Goal: Find specific page/section: Find specific page/section

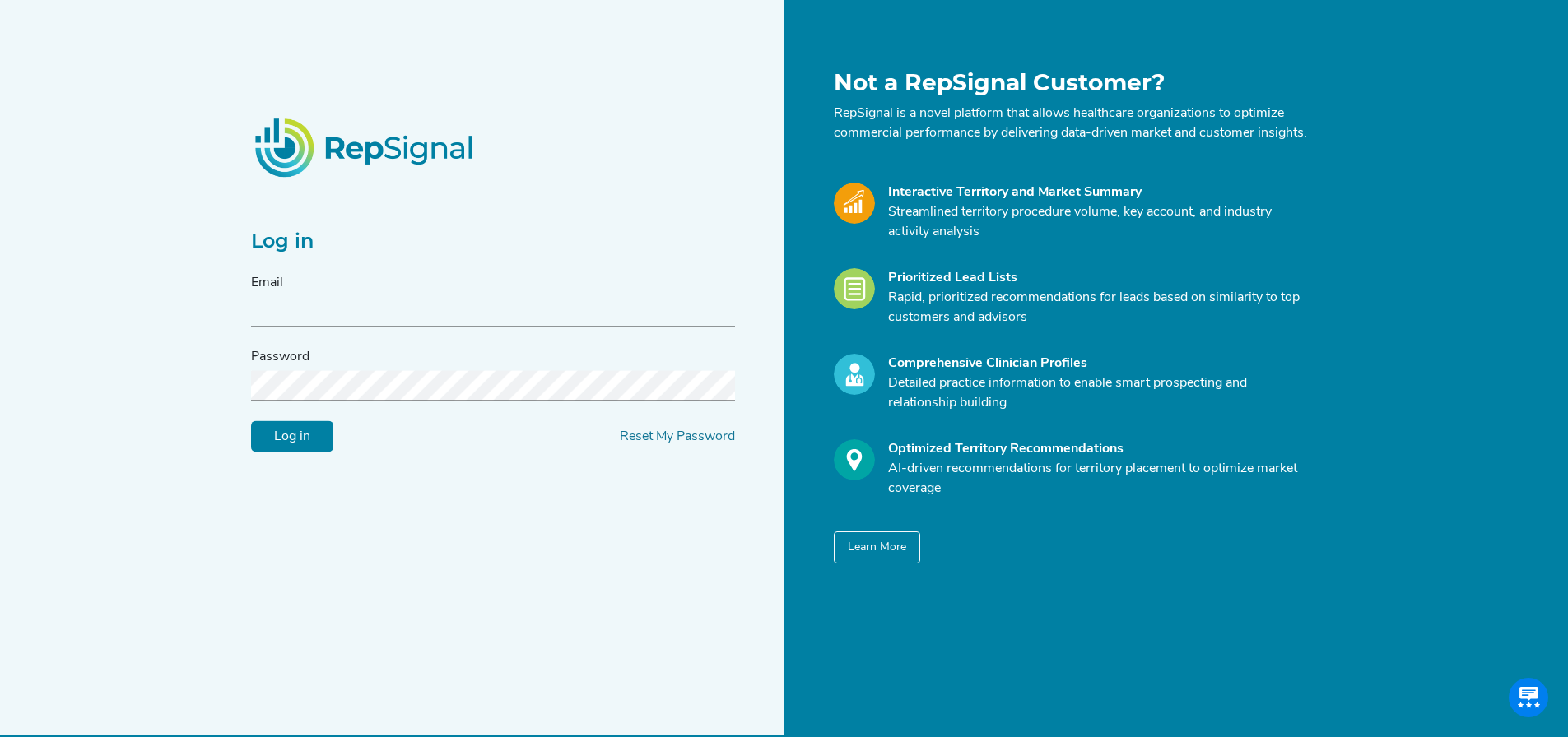
click at [308, 308] on input "text" at bounding box center [493, 312] width 484 height 31
type input "[PERSON_NAME][EMAIL_ADDRESS][PERSON_NAME][DOMAIN_NAME]"
click at [299, 446] on input "Log in" at bounding box center [292, 436] width 82 height 31
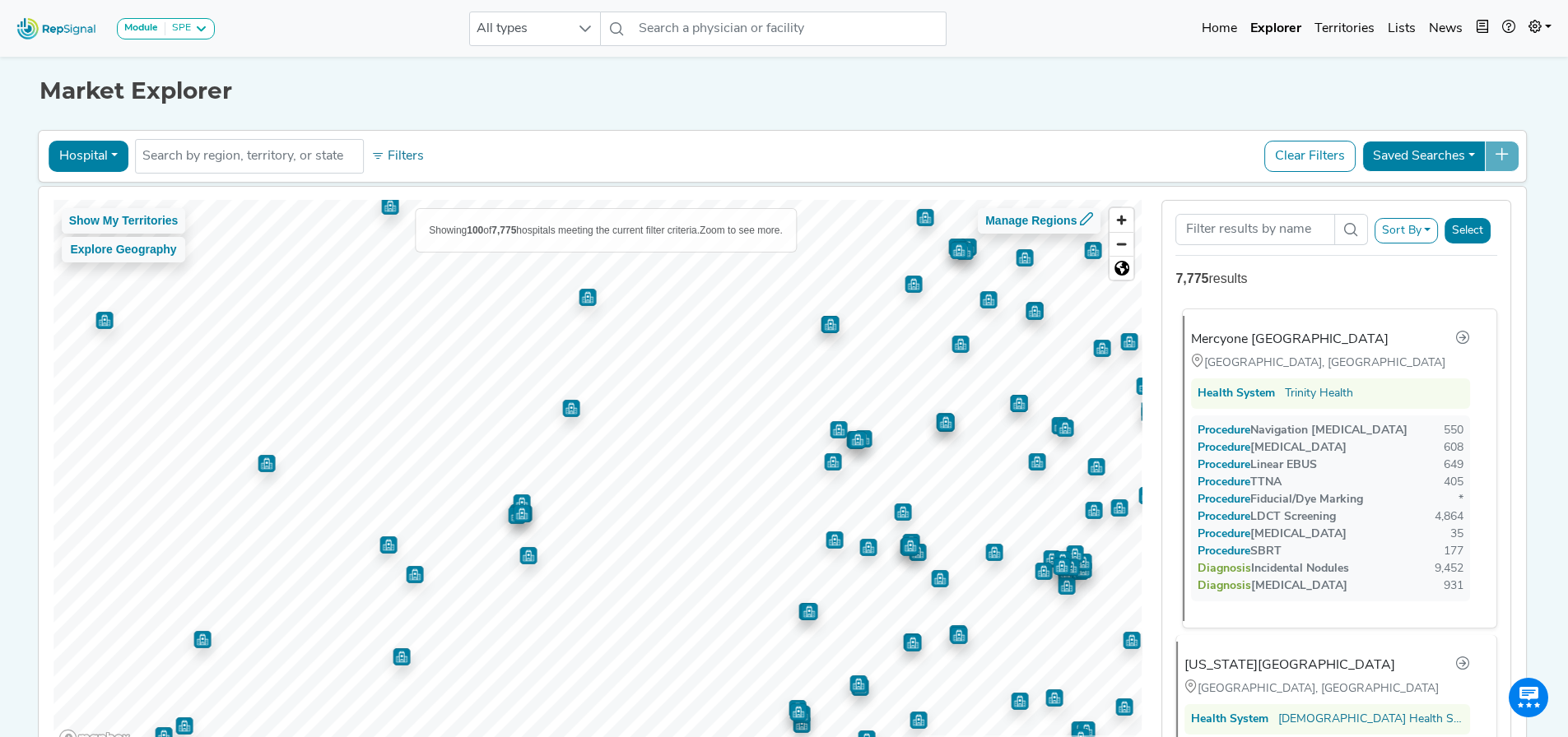
click at [1244, 429] on span "Procedure" at bounding box center [1232, 430] width 37 height 12
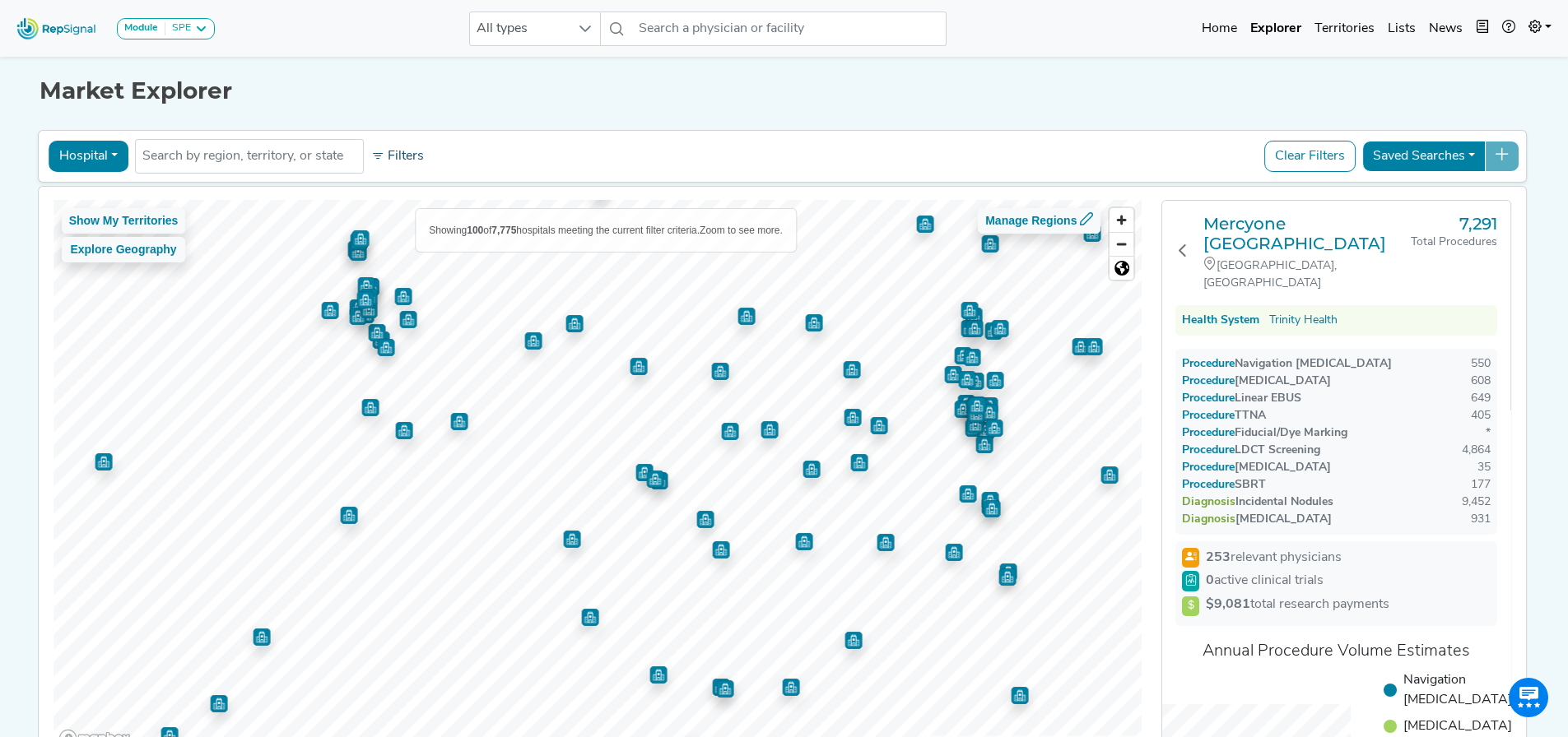
click at [399, 153] on button "Filters" at bounding box center [397, 156] width 61 height 28
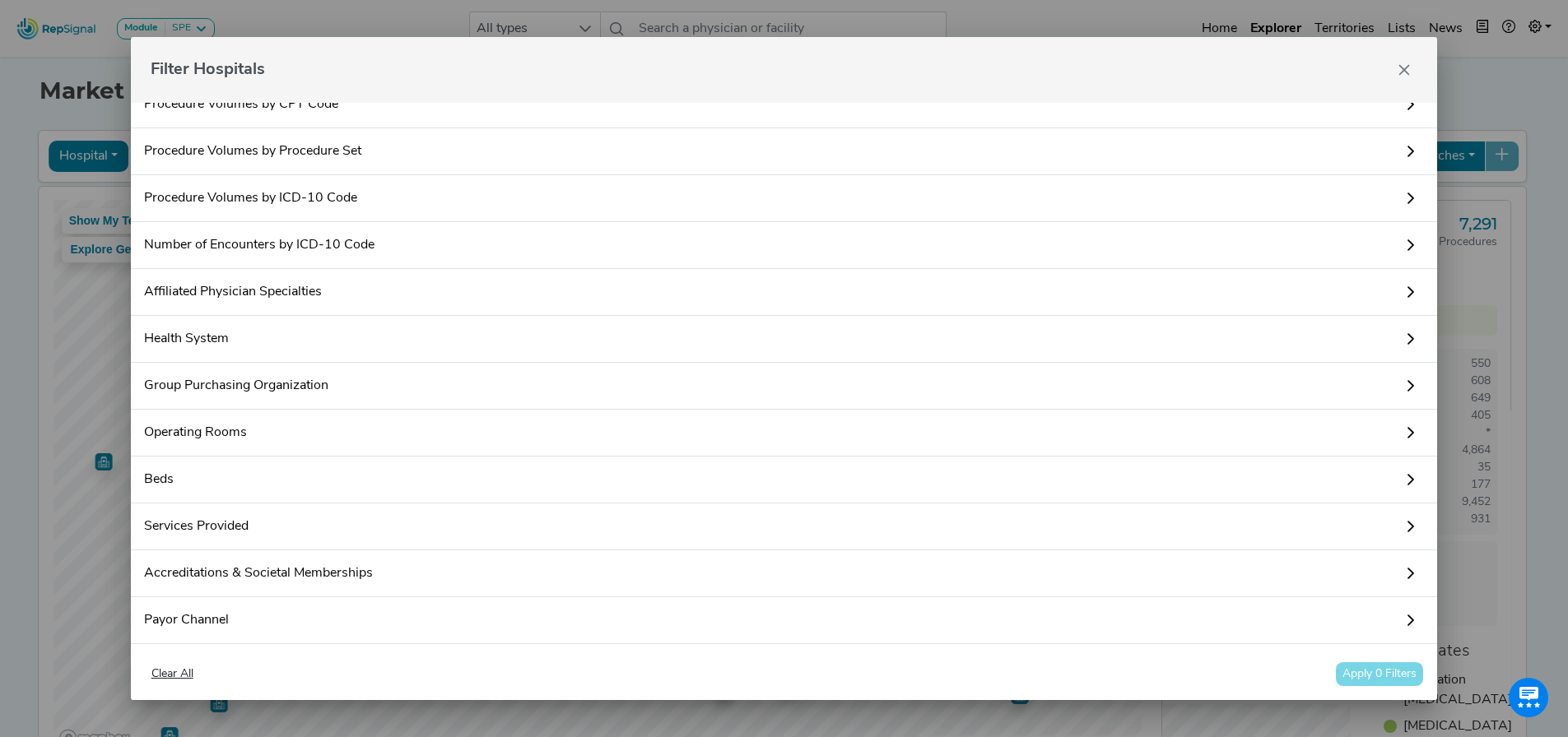
scroll to position [152, 0]
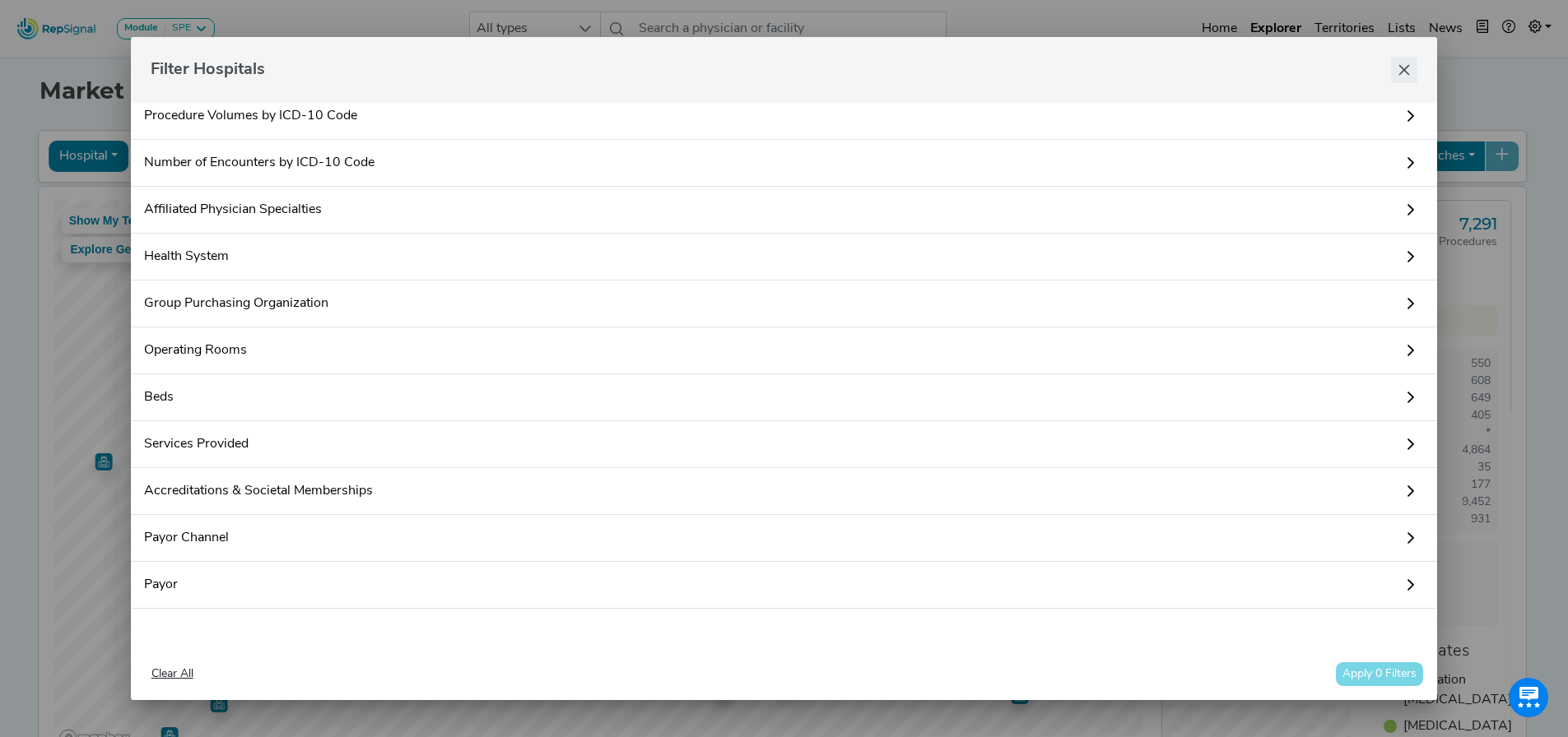
click at [1402, 71] on icon "Close" at bounding box center [1403, 69] width 10 height 10
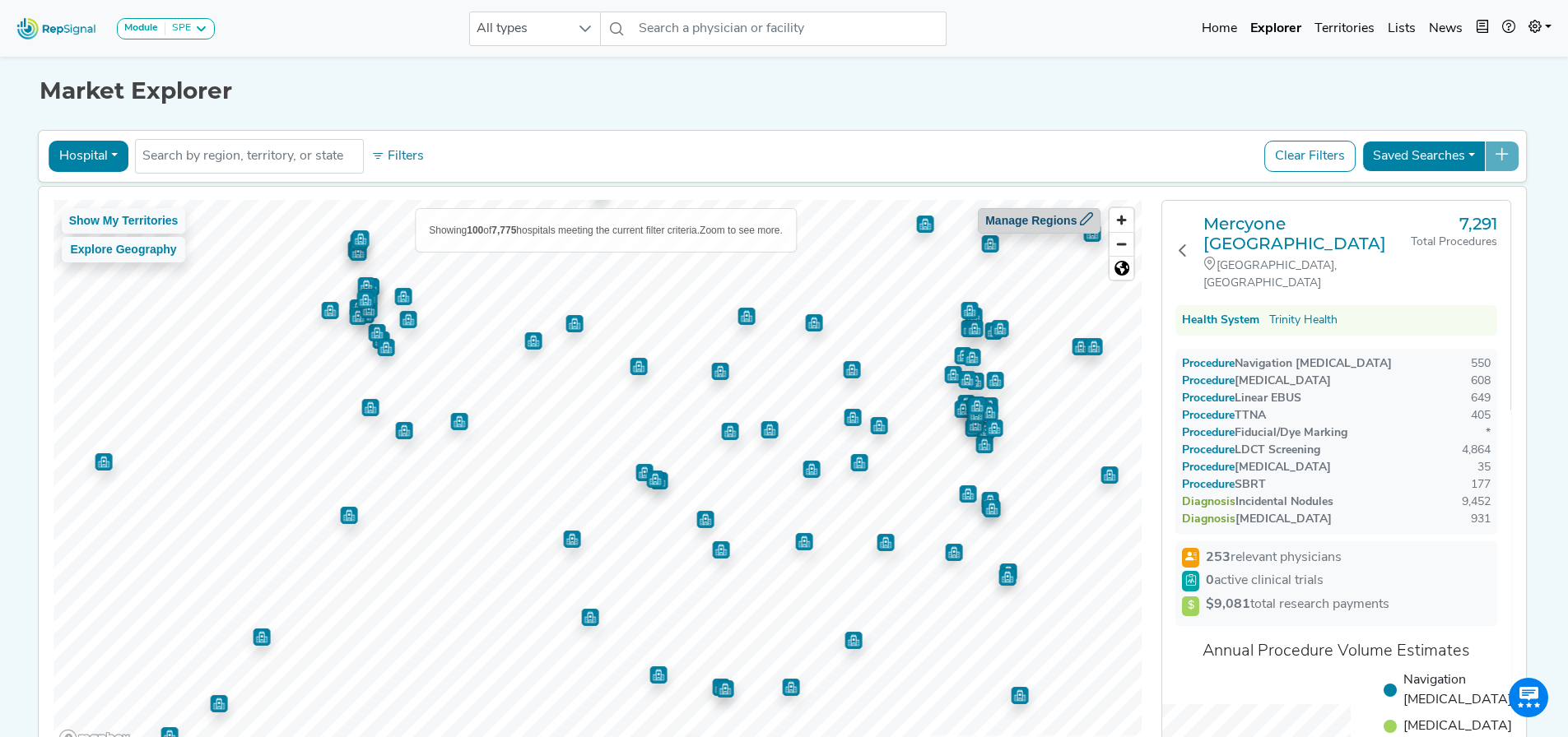
click at [1027, 216] on button "Manage Regions" at bounding box center [1039, 220] width 123 height 25
click at [567, 324] on img "Map marker" at bounding box center [574, 323] width 17 height 17
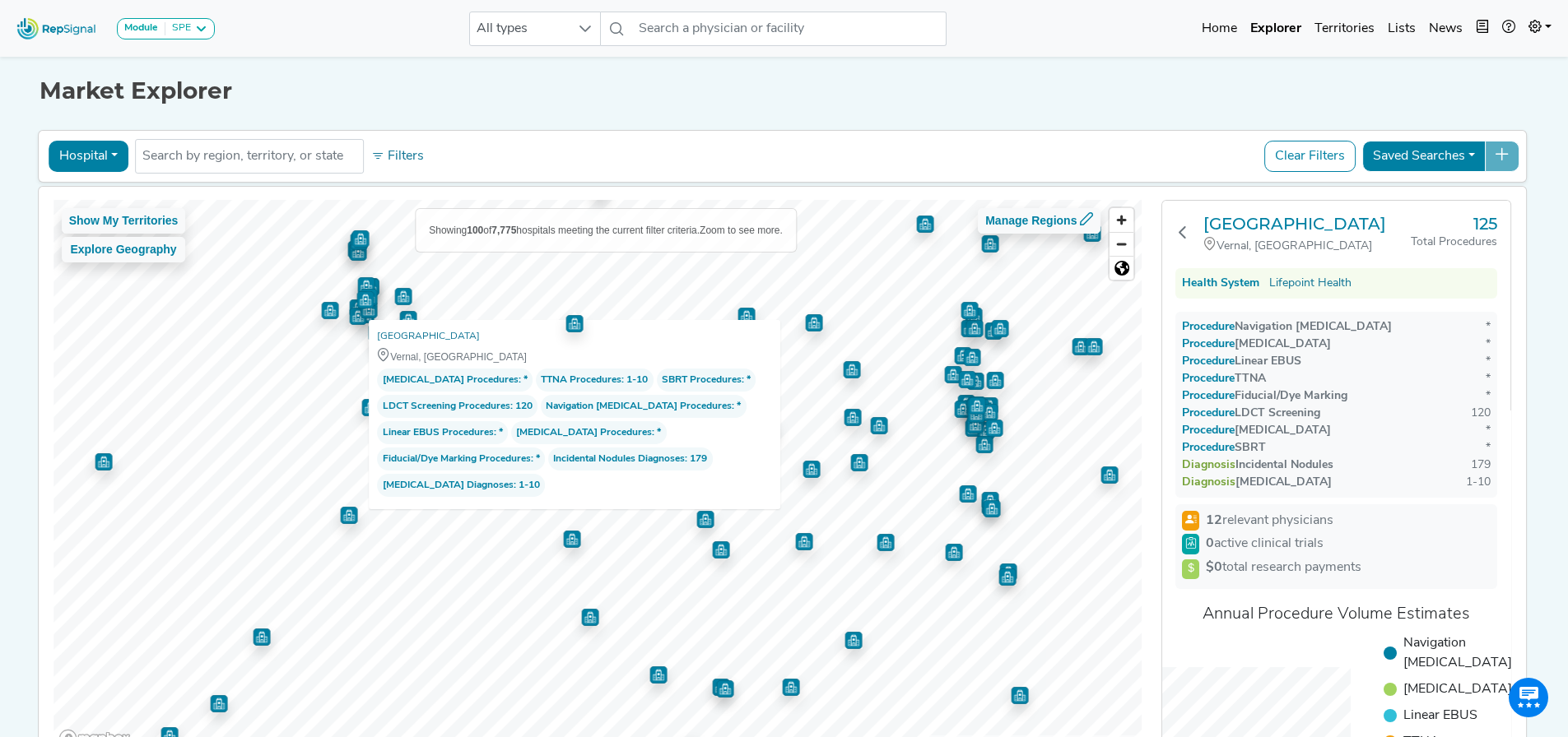
click at [603, 143] on div "Hospital Physician Hospital ASC Office Health System No results found Filters C…" at bounding box center [782, 156] width 1474 height 37
click at [572, 323] on img "Map marker" at bounding box center [573, 321] width 20 height 20
click at [567, 538] on img "Map marker" at bounding box center [571, 539] width 17 height 17
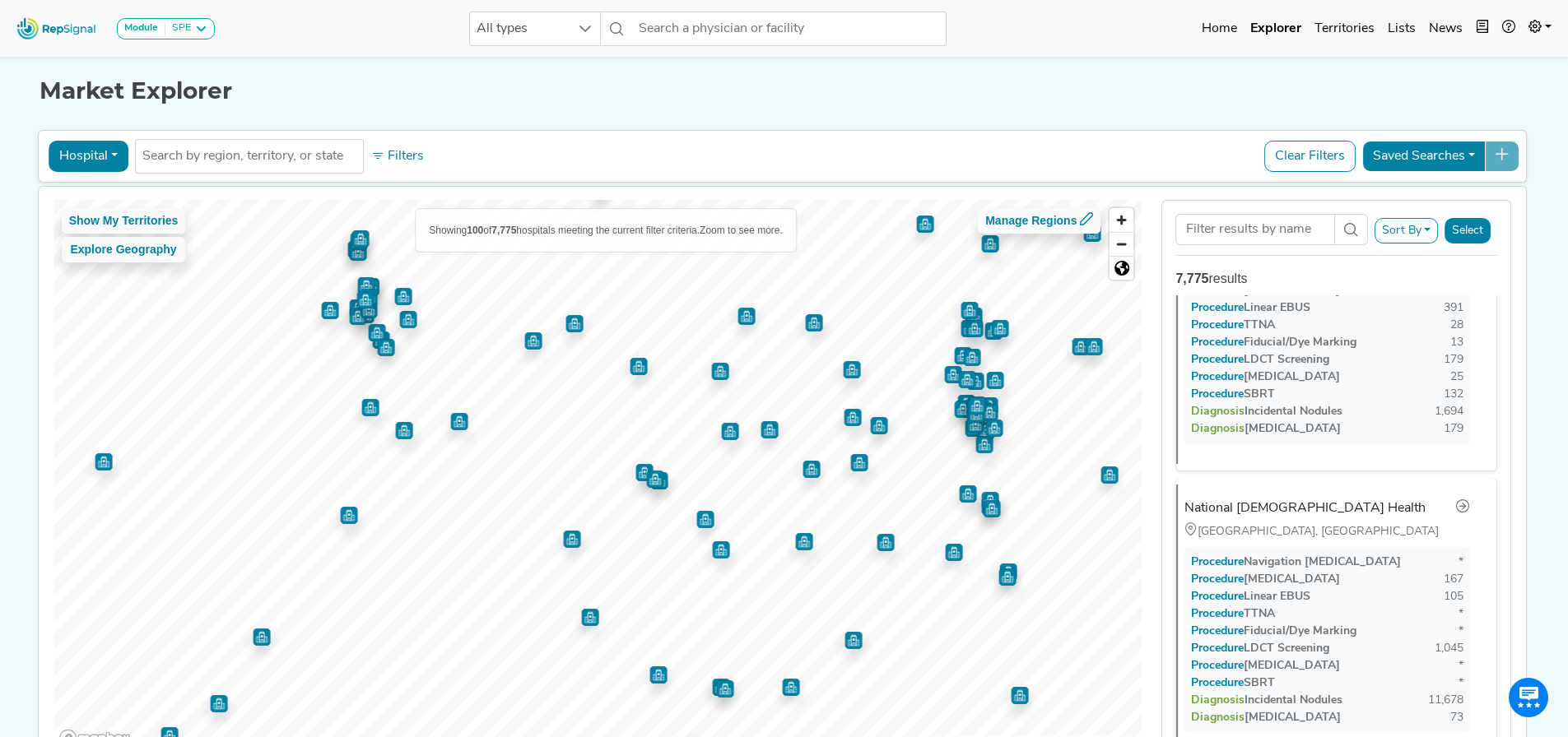
click at [584, 620] on img "Map marker" at bounding box center [589, 617] width 17 height 17
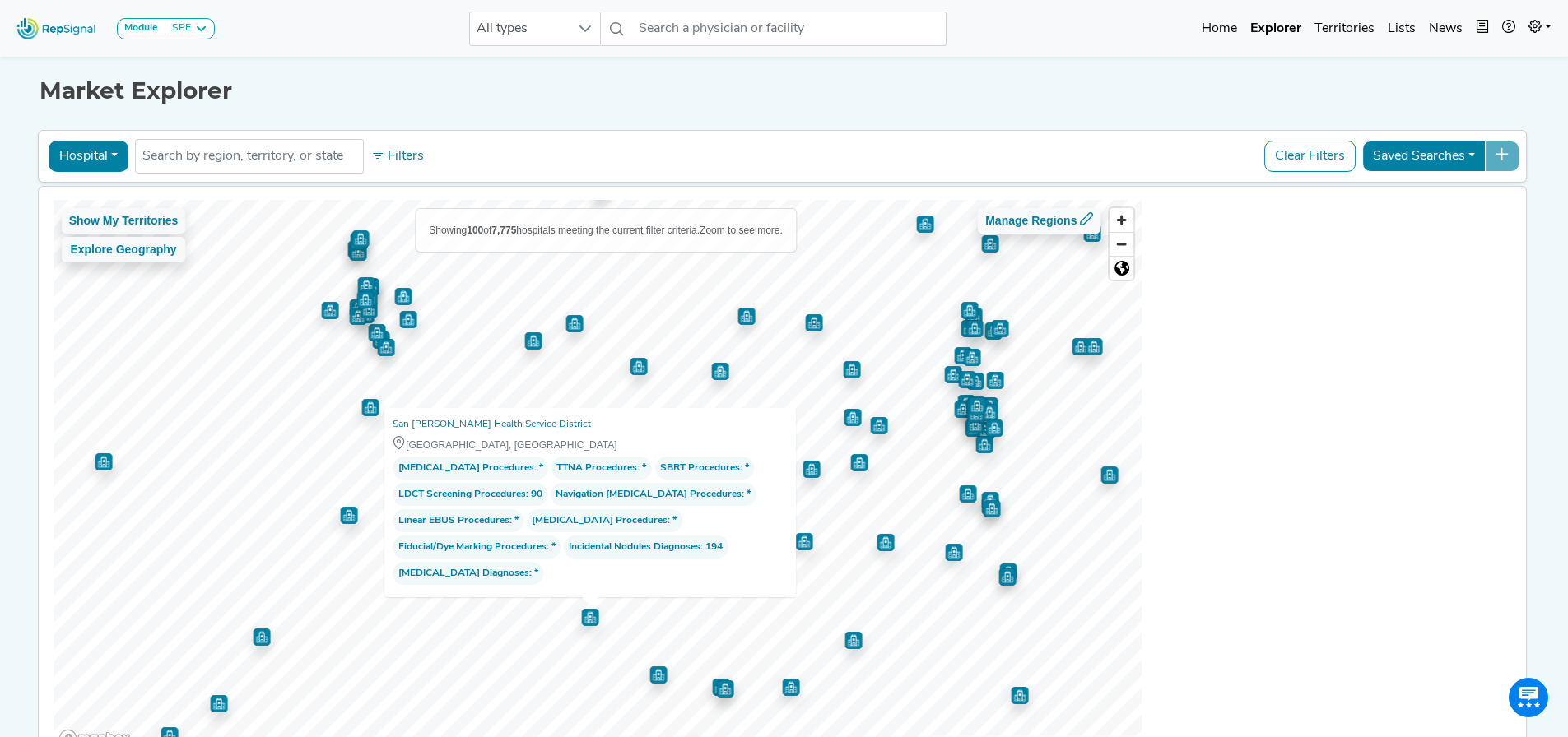
scroll to position [0, 0]
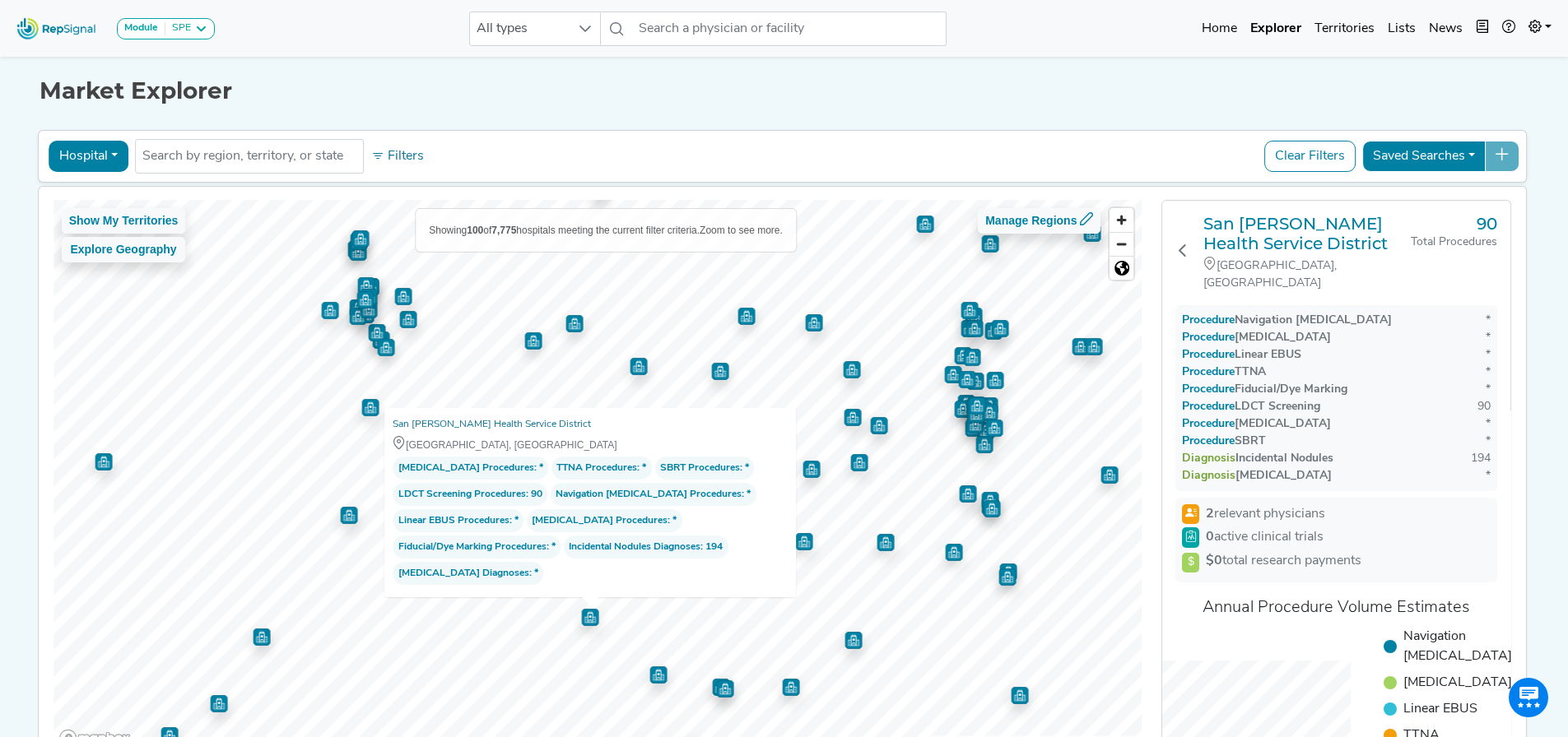
click at [525, 346] on img "Map marker" at bounding box center [533, 341] width 17 height 17
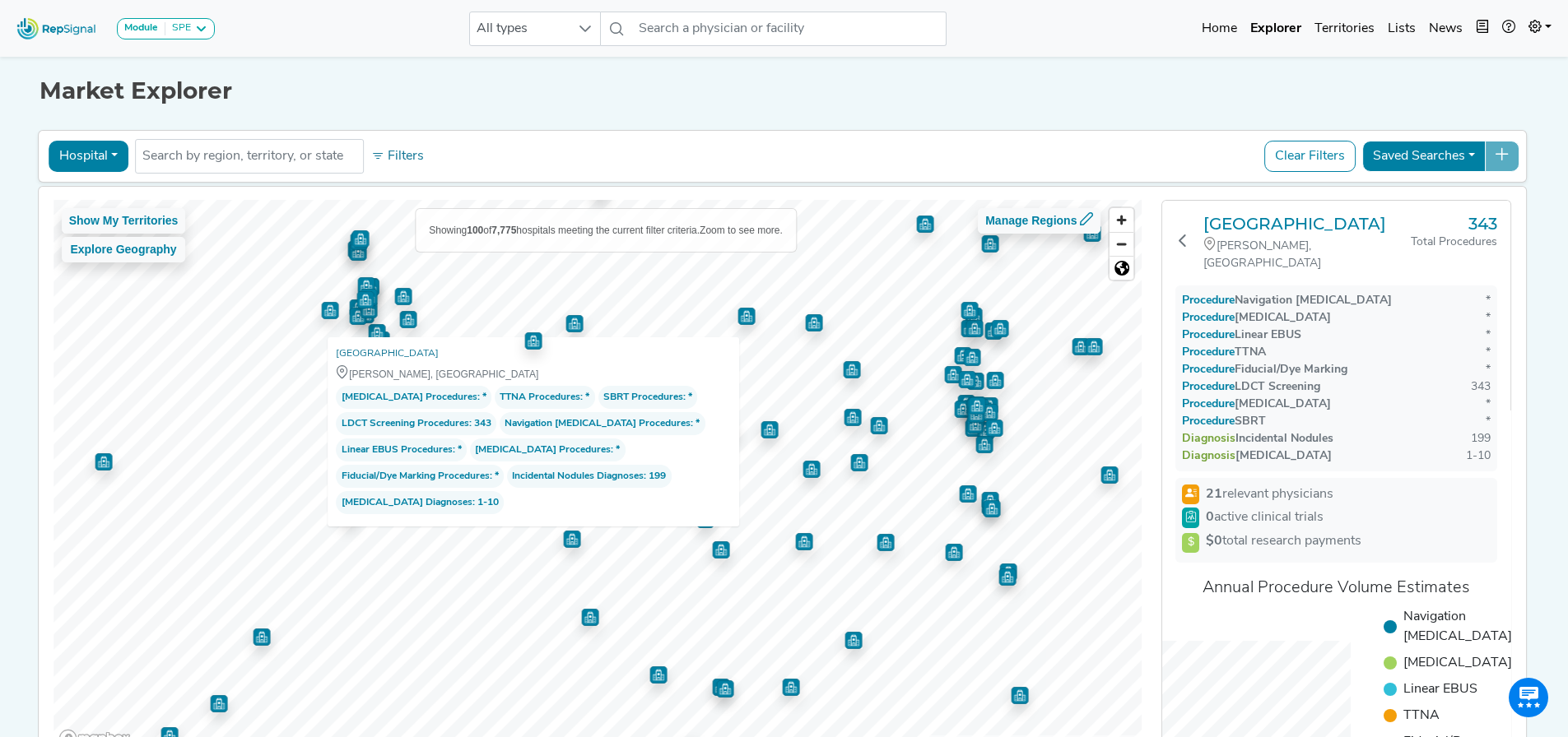
click at [254, 641] on img "Map marker" at bounding box center [261, 637] width 17 height 17
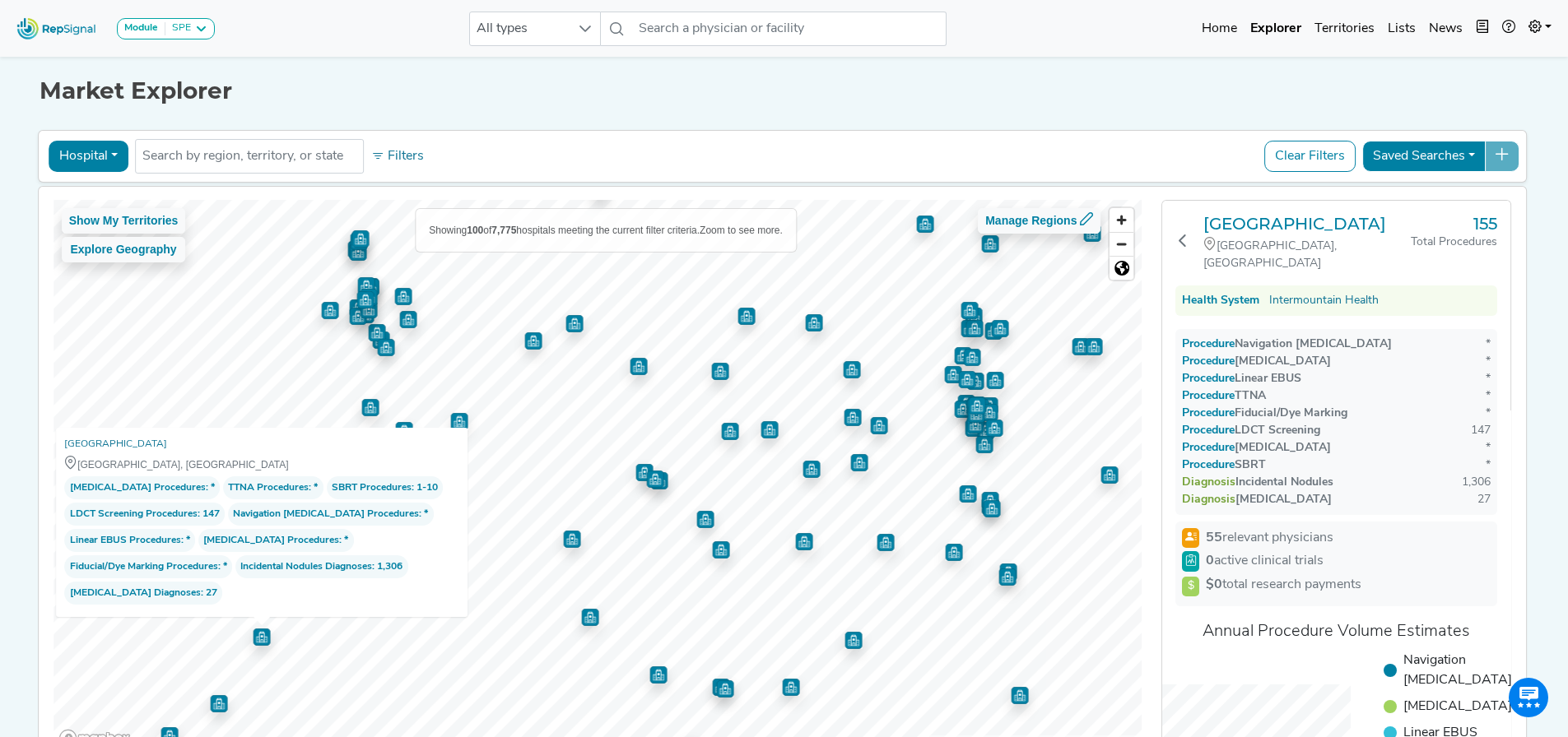
click at [216, 702] on img "Map marker" at bounding box center [218, 703] width 17 height 17
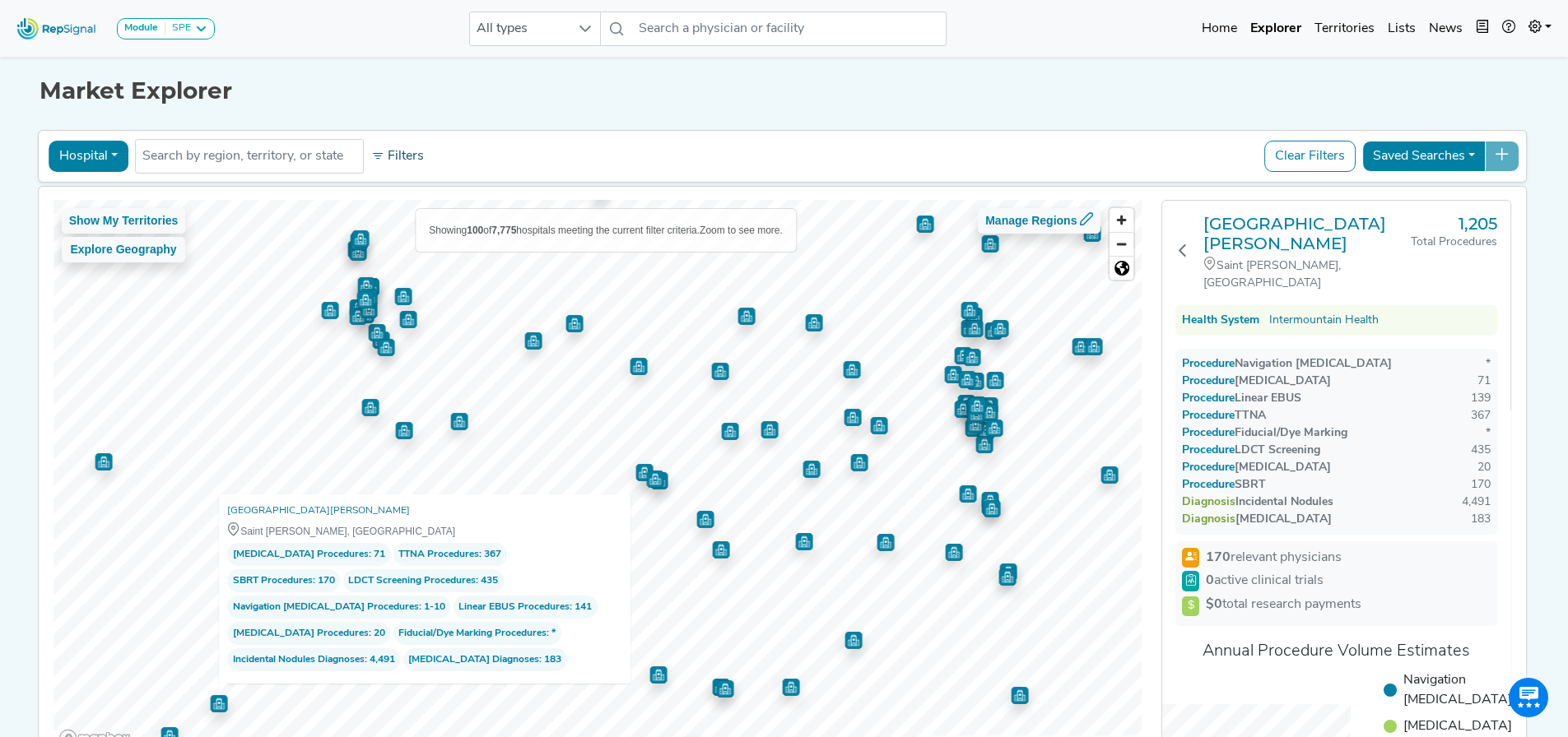
click at [383, 155] on button "Filters" at bounding box center [397, 156] width 61 height 28
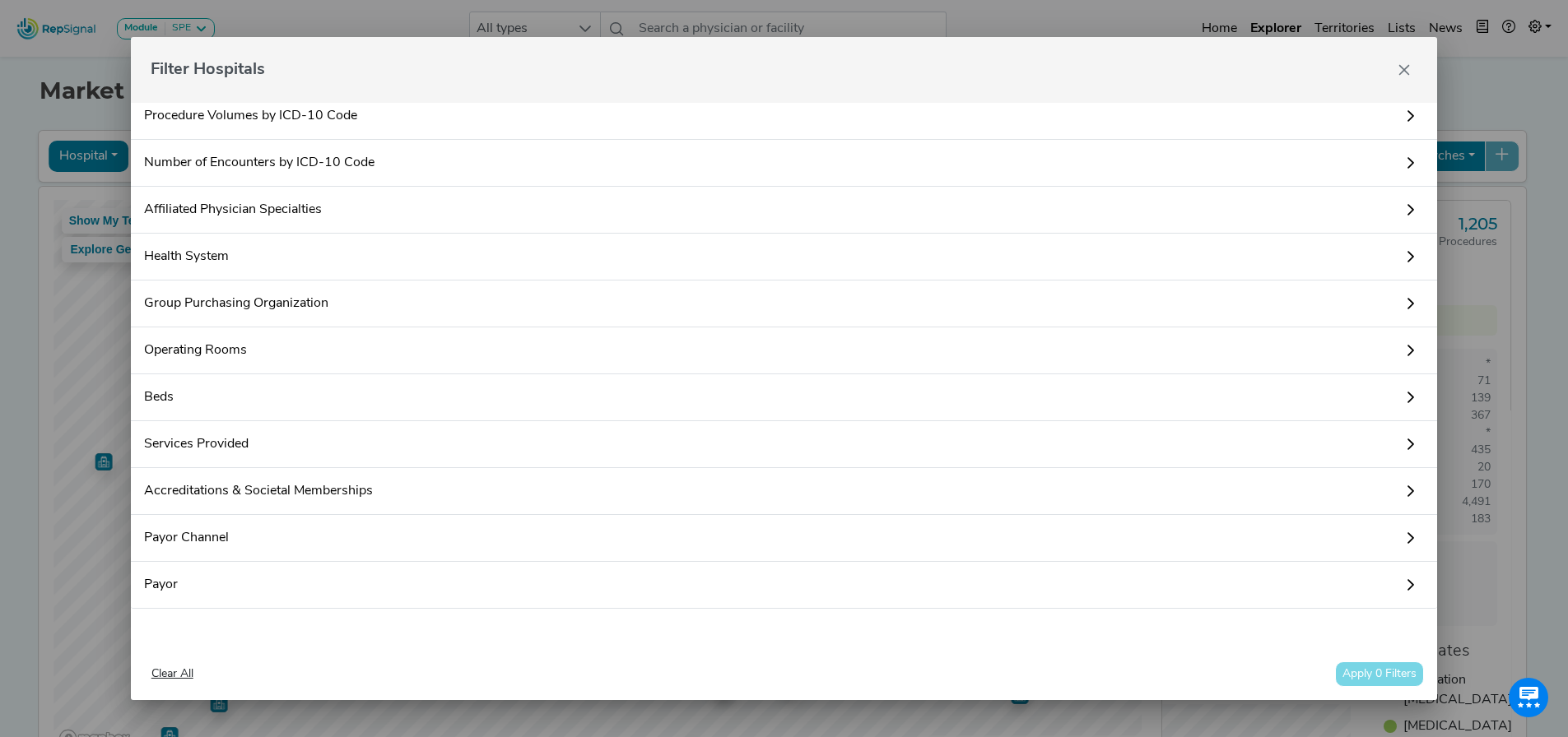
click at [1404, 114] on icon at bounding box center [1411, 116] width 13 height 13
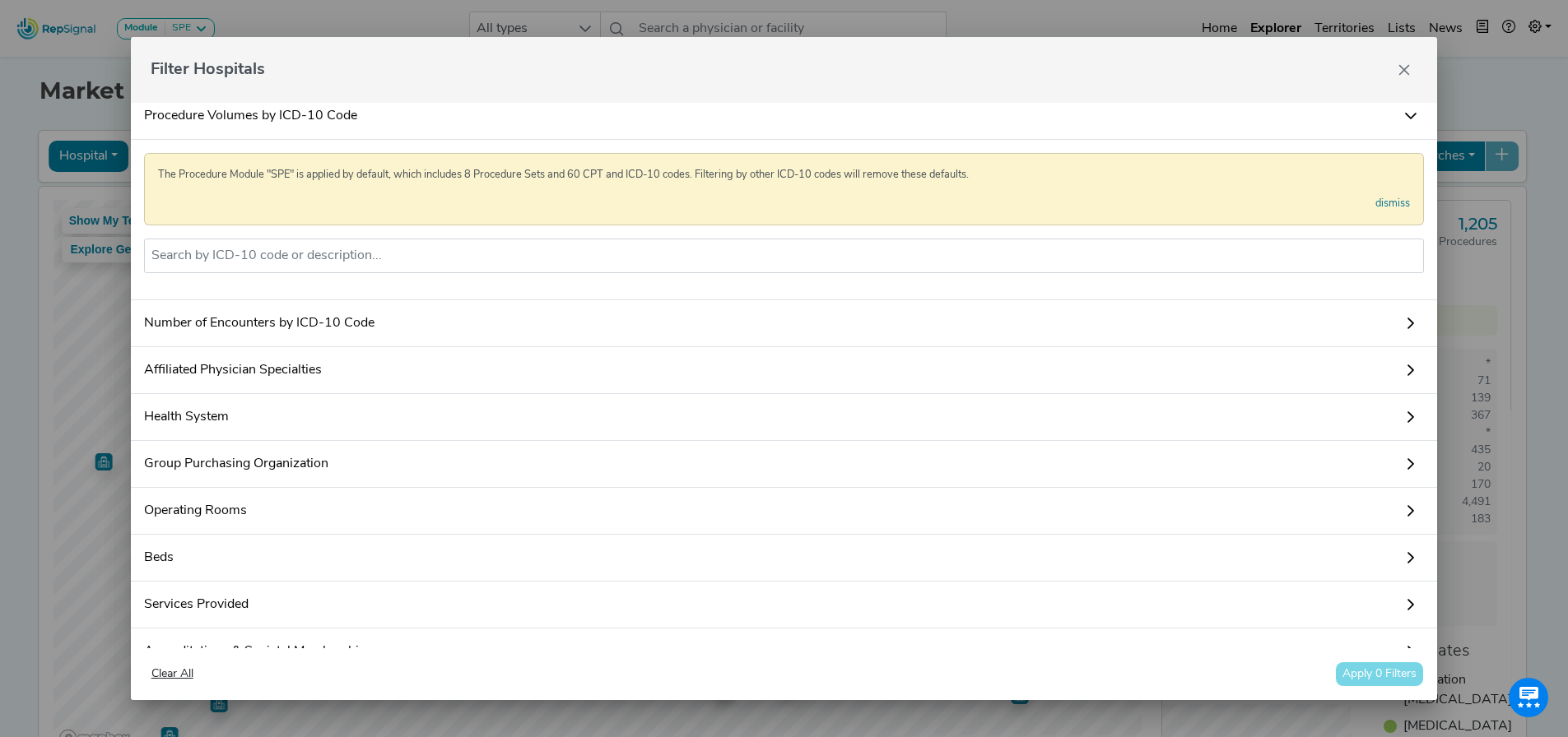
click at [1404, 114] on icon at bounding box center [1411, 116] width 13 height 13
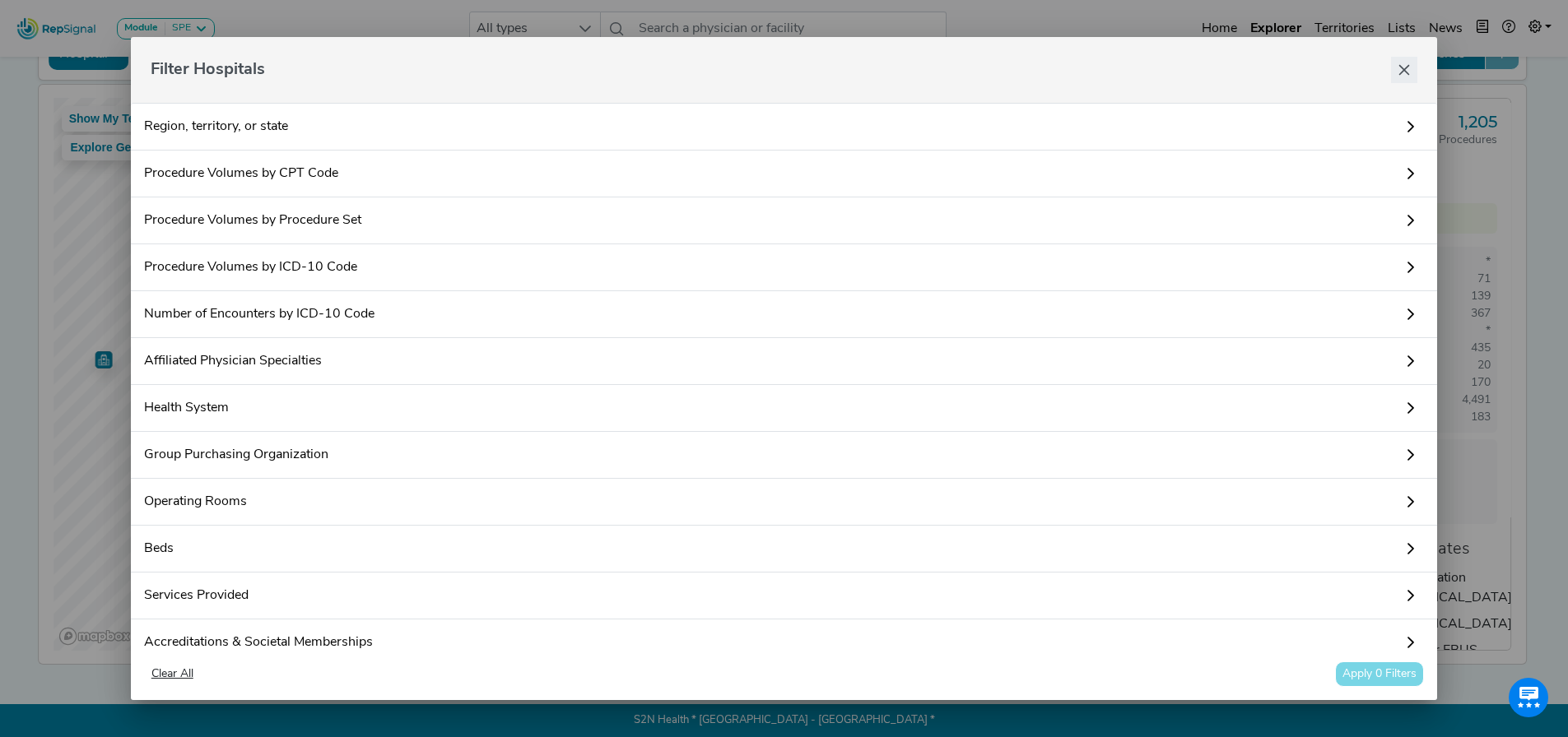
click at [1412, 65] on button "Close" at bounding box center [1404, 70] width 26 height 26
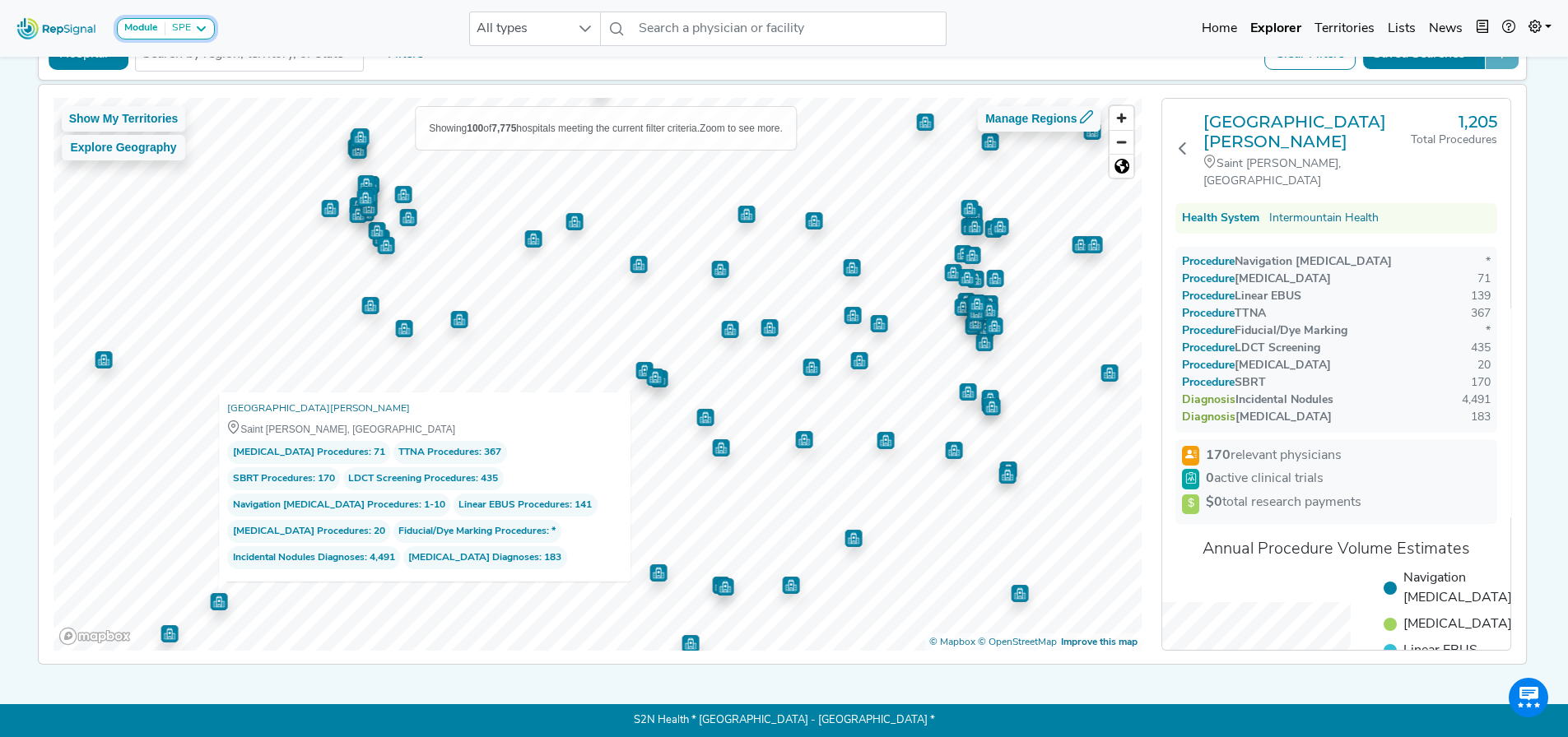
click at [200, 25] on icon at bounding box center [200, 29] width 13 height 13
click at [142, 23] on strong "Module" at bounding box center [141, 28] width 34 height 10
click at [204, 26] on icon at bounding box center [200, 29] width 13 height 13
click at [571, 32] on div at bounding box center [584, 28] width 31 height 33
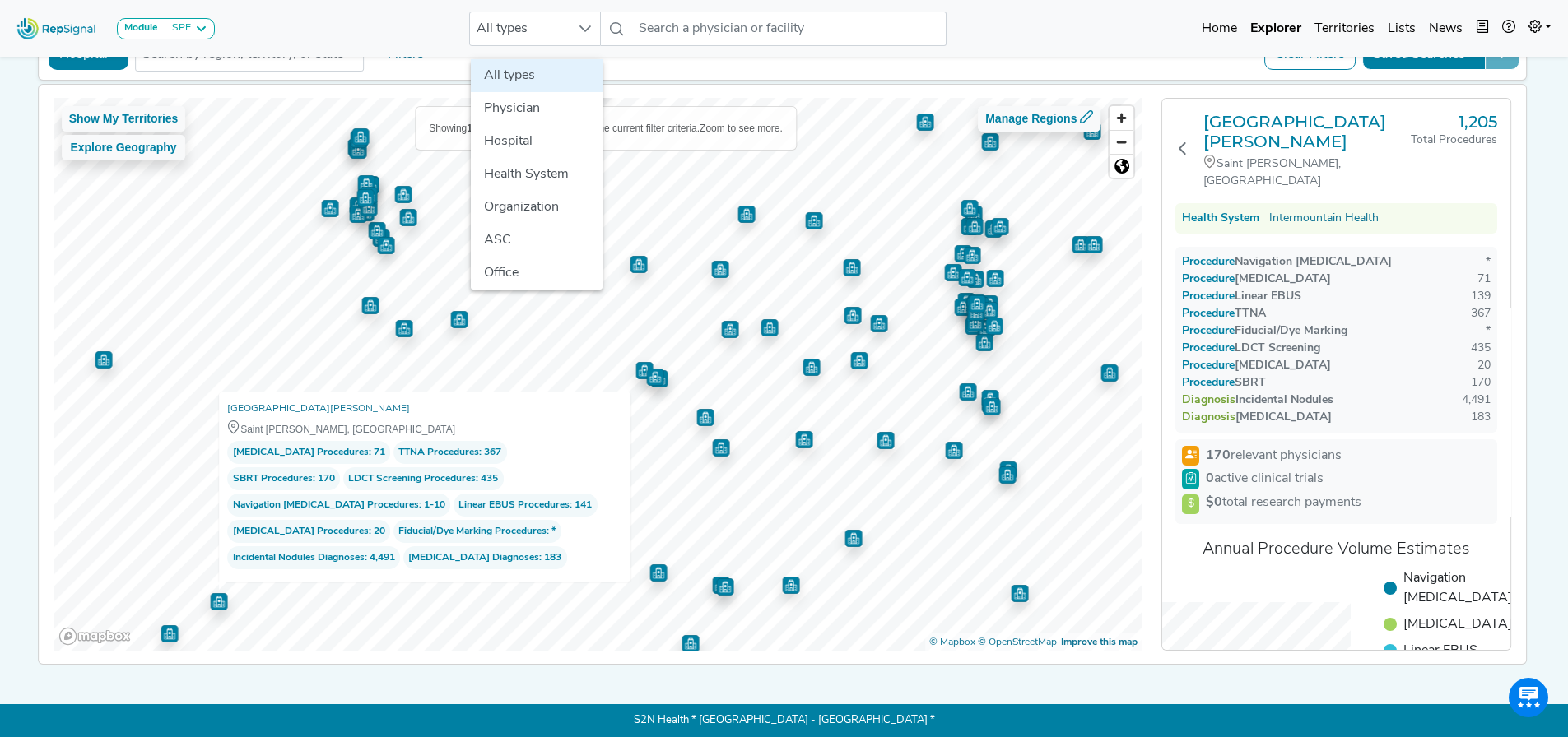
click at [1020, 37] on div "Module SPE [MEDICAL_DATA] Disposable Bronchoscope SBRT SPE TTNA [MEDICAL_DATA] …" at bounding box center [784, 28] width 1568 height 44
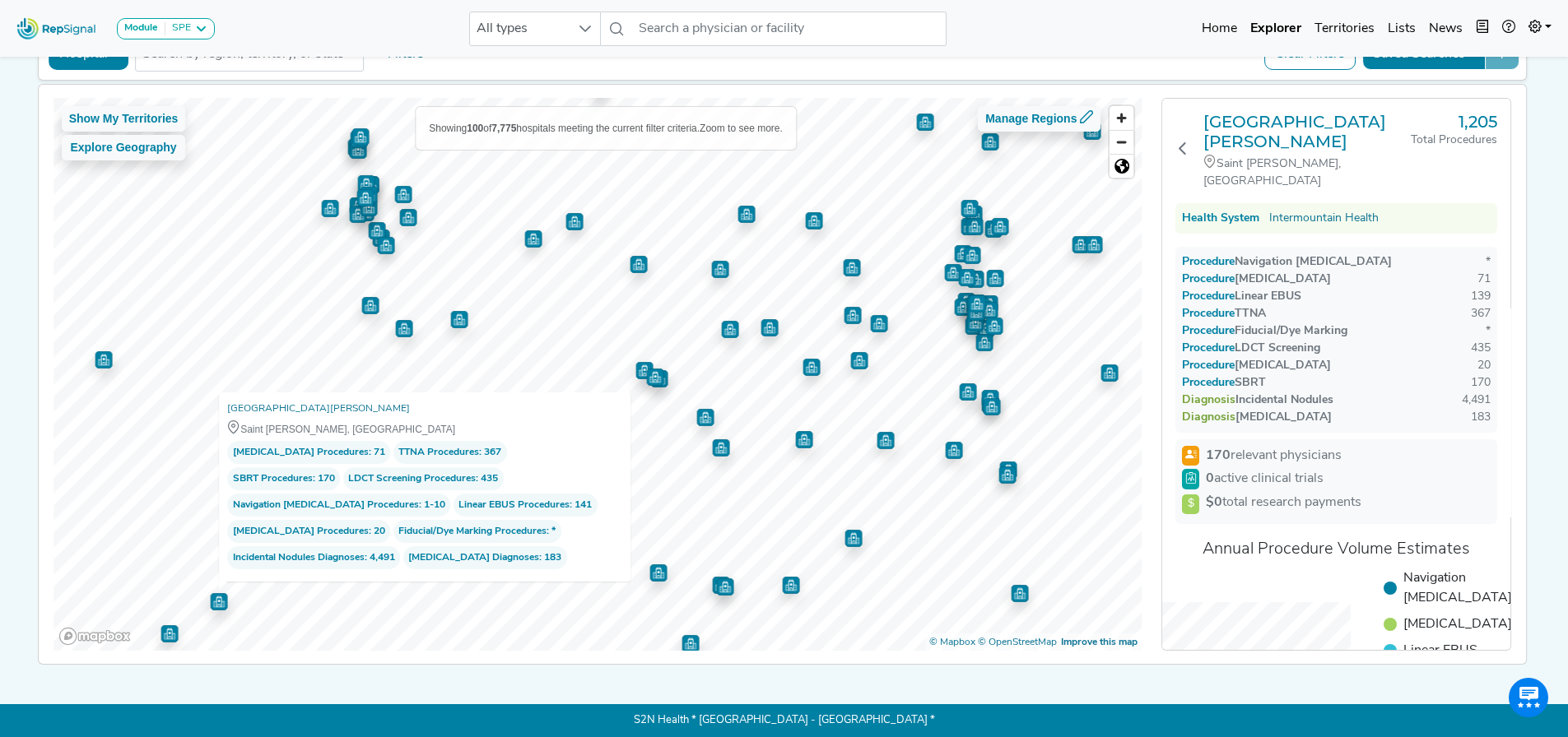
click at [1001, 51] on nav "Module SPE [MEDICAL_DATA] Disposable Bronchoscope SBRT SPE TTNA [MEDICAL_DATA] …" at bounding box center [784, 28] width 1568 height 57
click at [195, 31] on icon at bounding box center [200, 29] width 13 height 13
click at [159, 83] on link "Disposable Bronchoscope" at bounding box center [198, 83] width 159 height 23
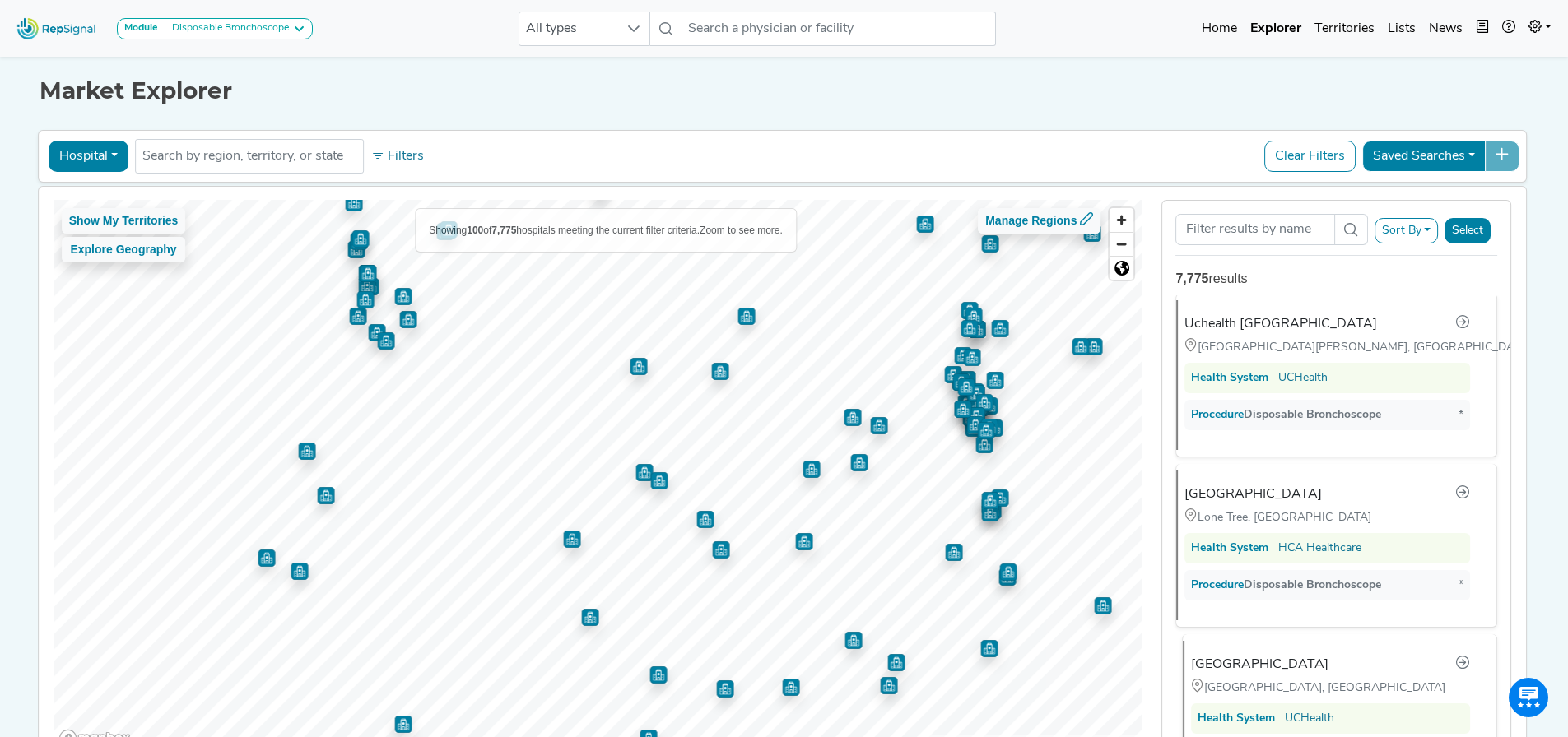
scroll to position [576, 0]
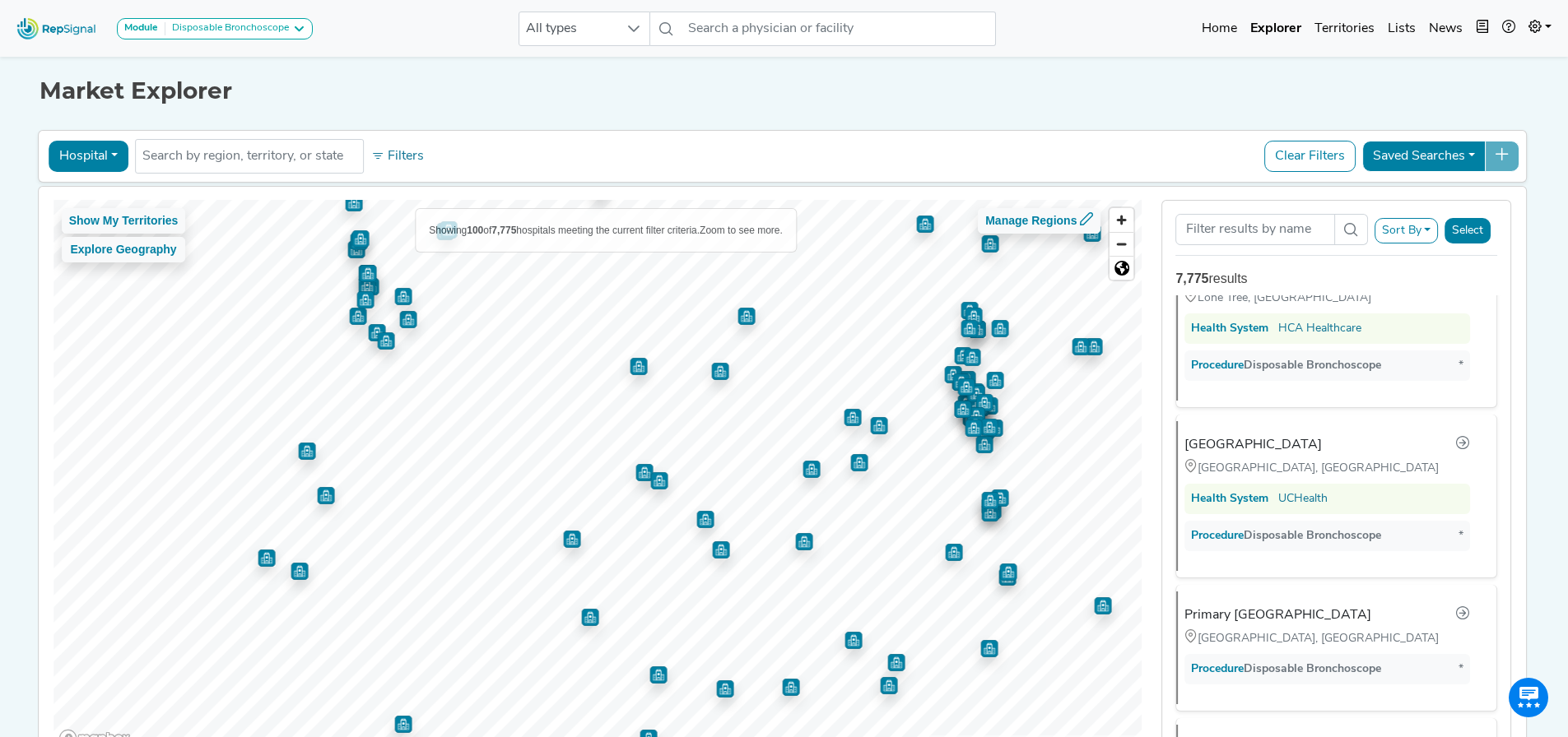
click at [383, 345] on img "Map marker" at bounding box center [385, 341] width 17 height 17
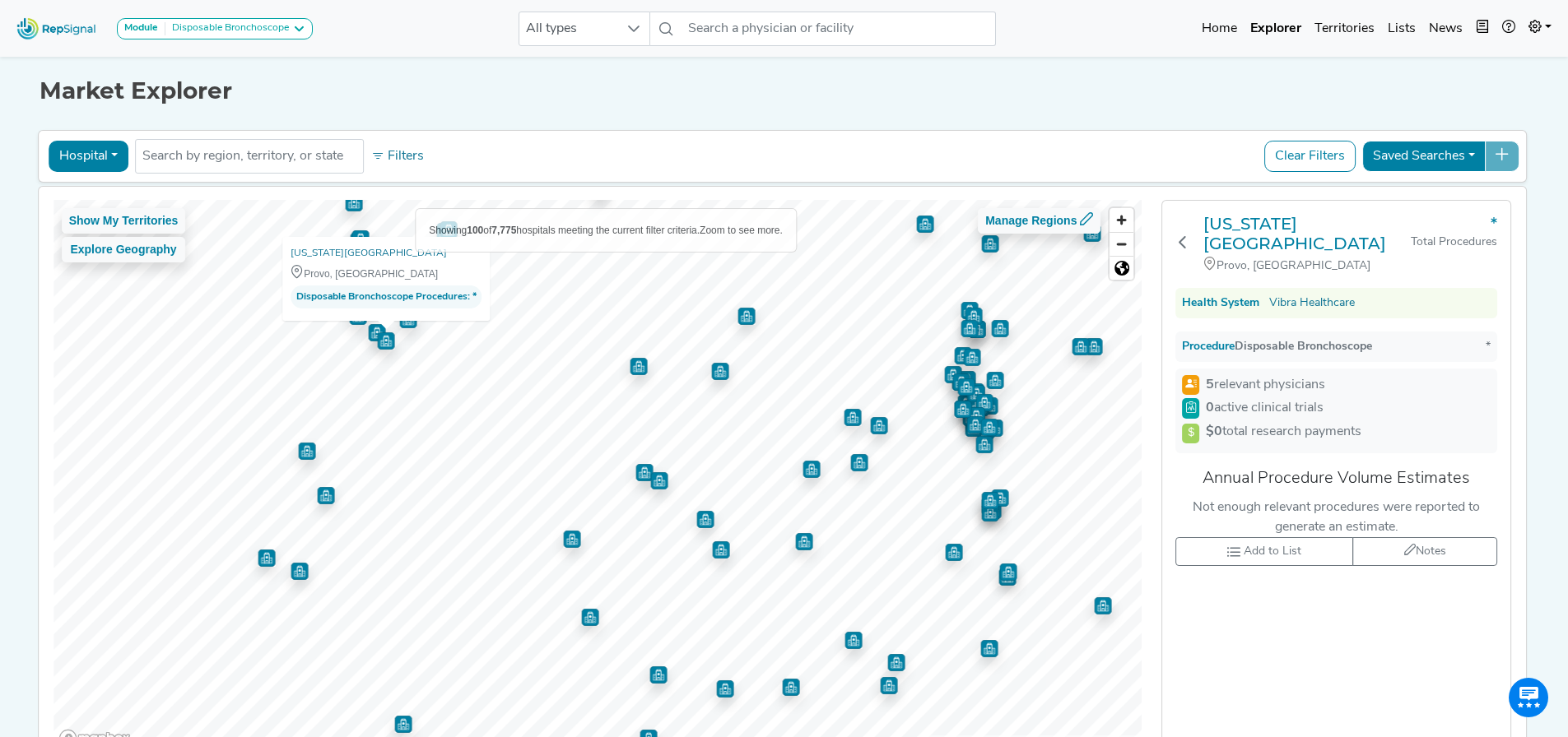
click at [855, 122] on div "Market Explorer Hospital Physician Hospital ASC Office Health System No results…" at bounding box center [784, 409] width 1087 height 715
click at [1398, 28] on link "Lists" at bounding box center [1401, 28] width 41 height 33
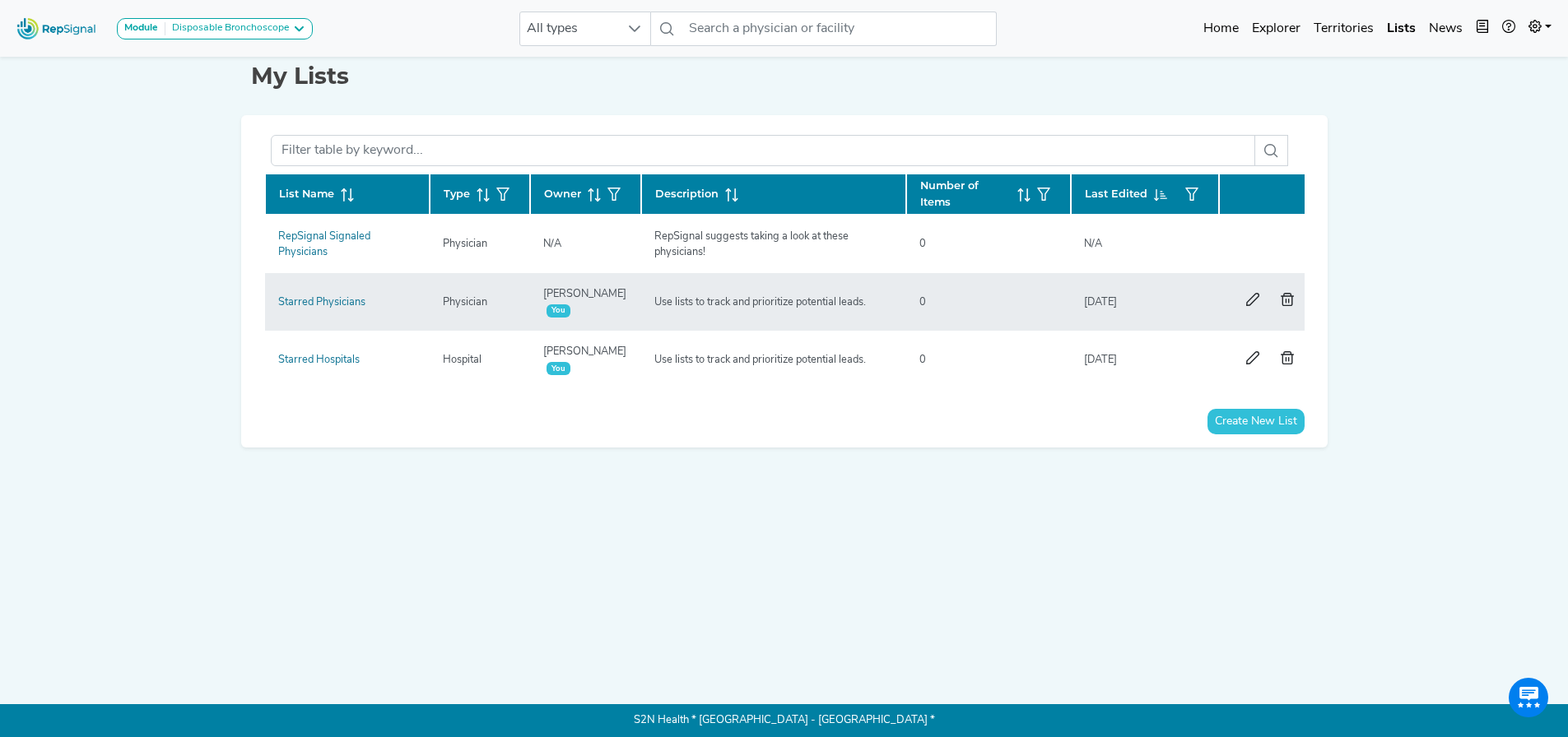
scroll to position [24, 0]
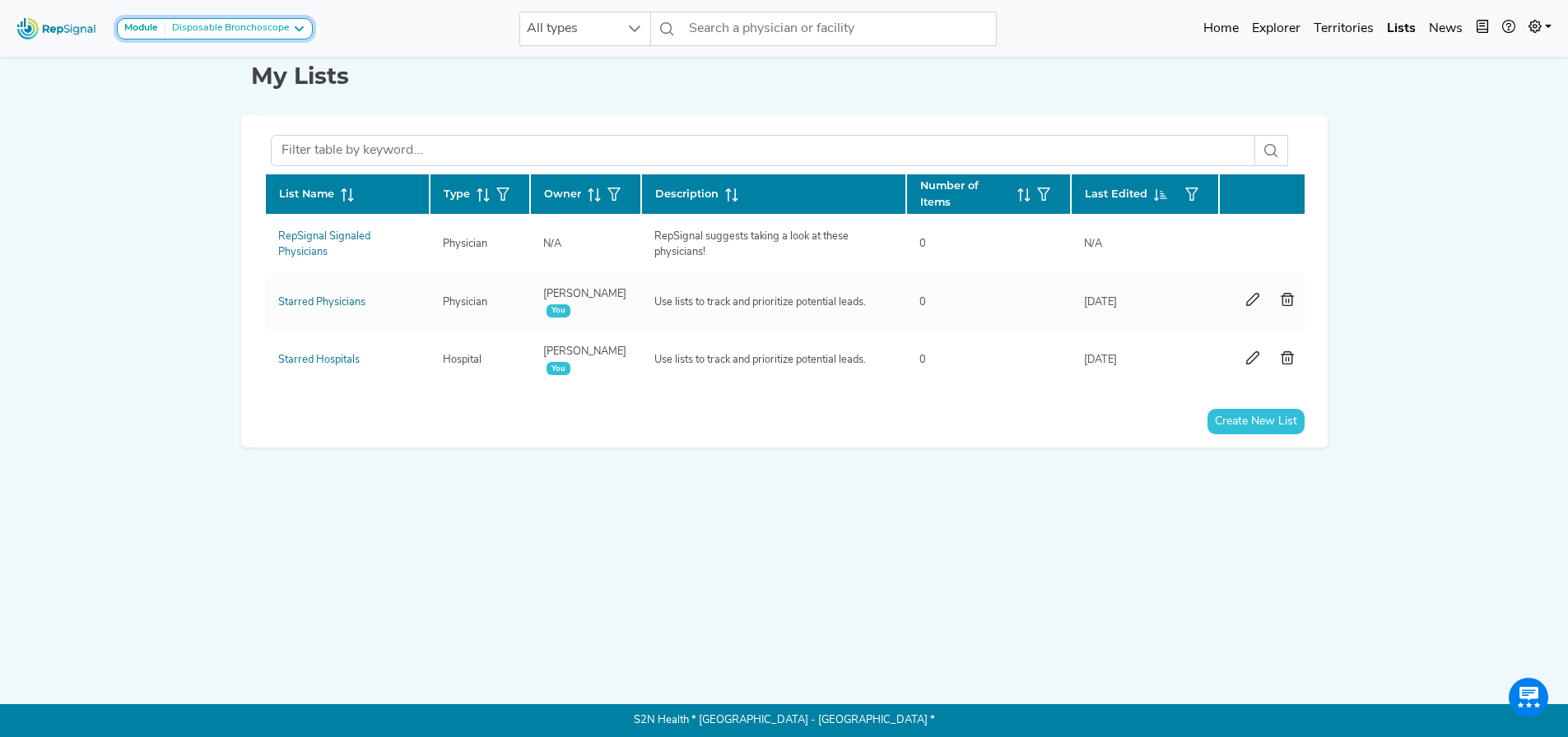
click at [266, 29] on div "Disposable Bronchoscope" at bounding box center [228, 29] width 124 height 13
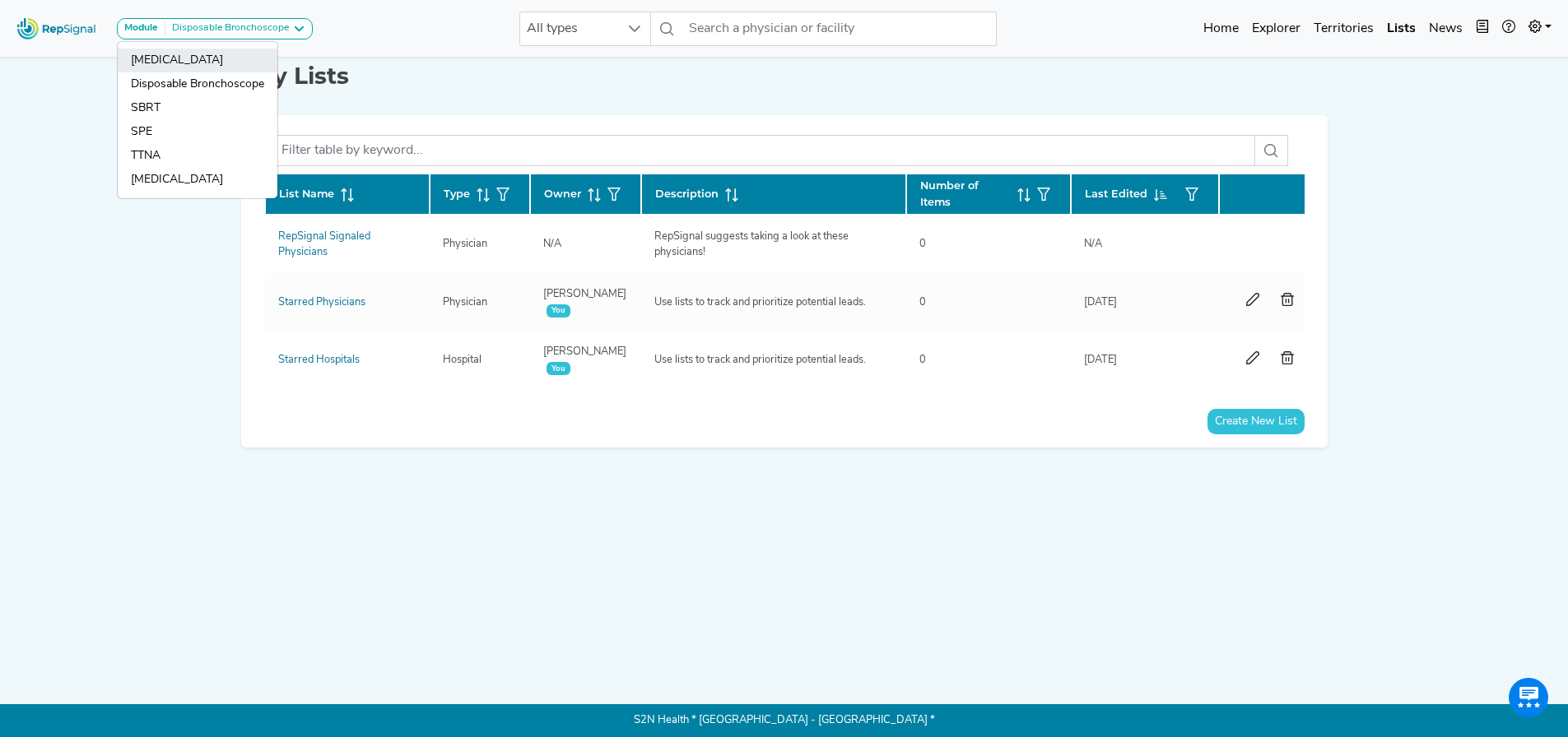
click at [183, 52] on link "[MEDICAL_DATA]" at bounding box center [198, 60] width 159 height 23
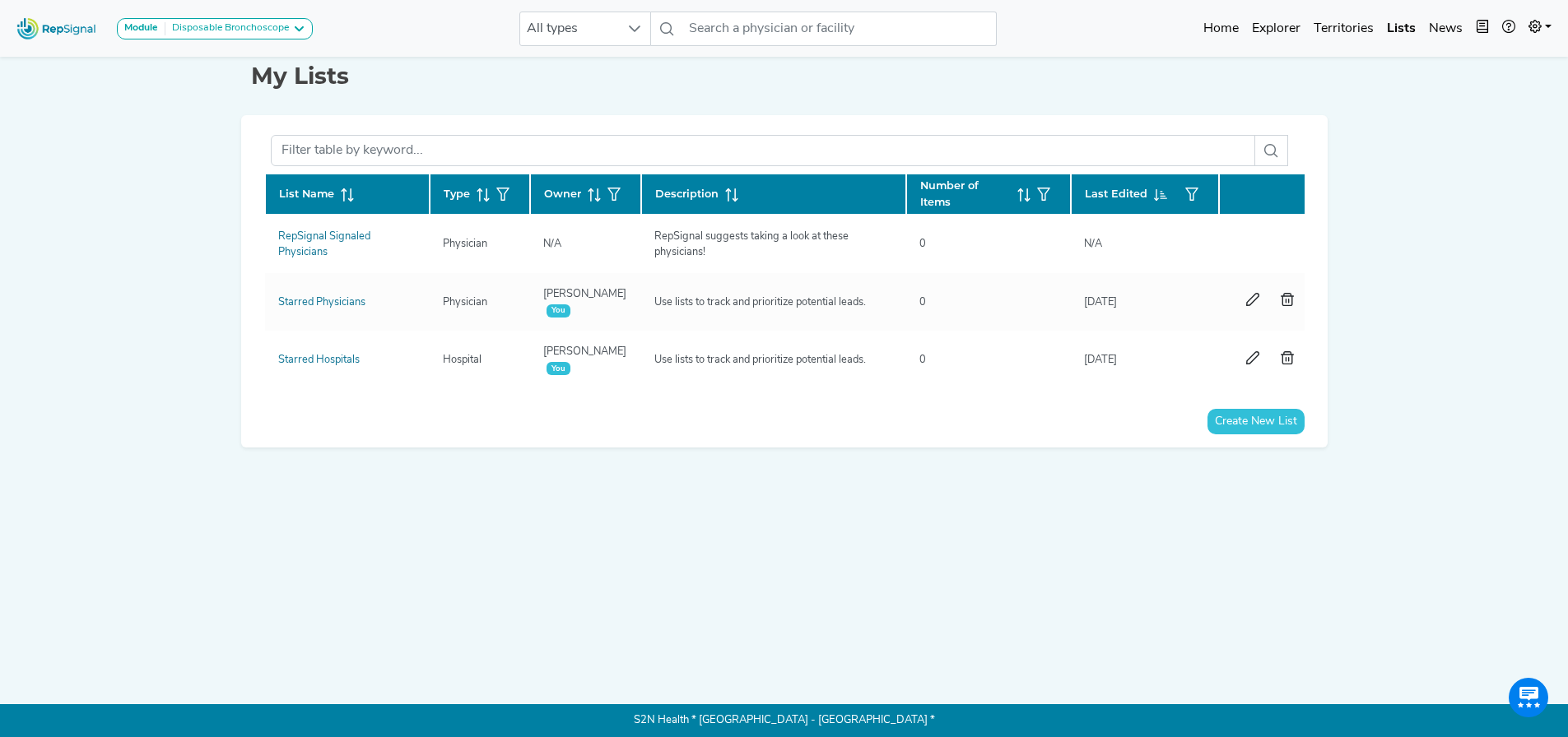
scroll to position [0, 0]
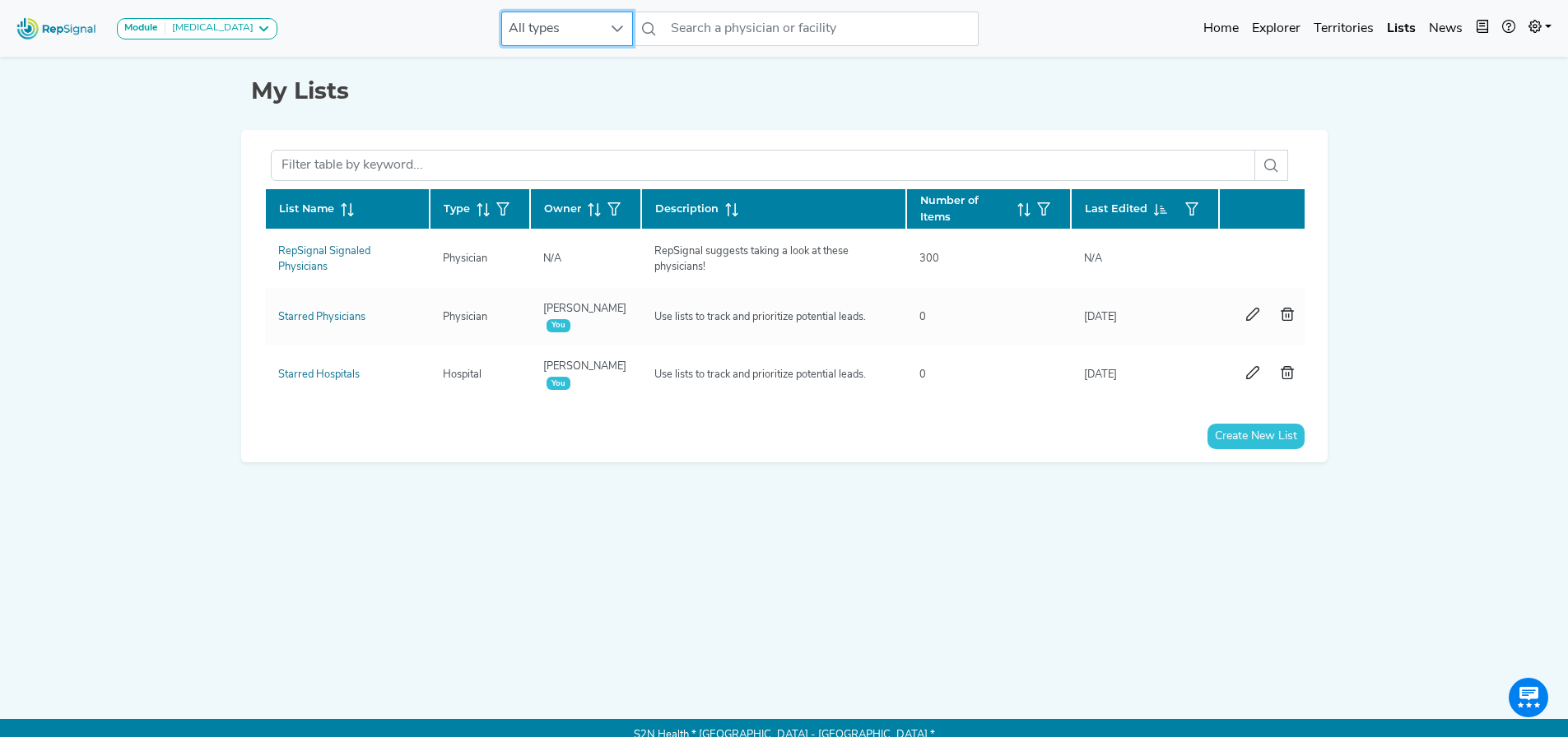
click at [545, 33] on span "All types" at bounding box center [551, 28] width 98 height 33
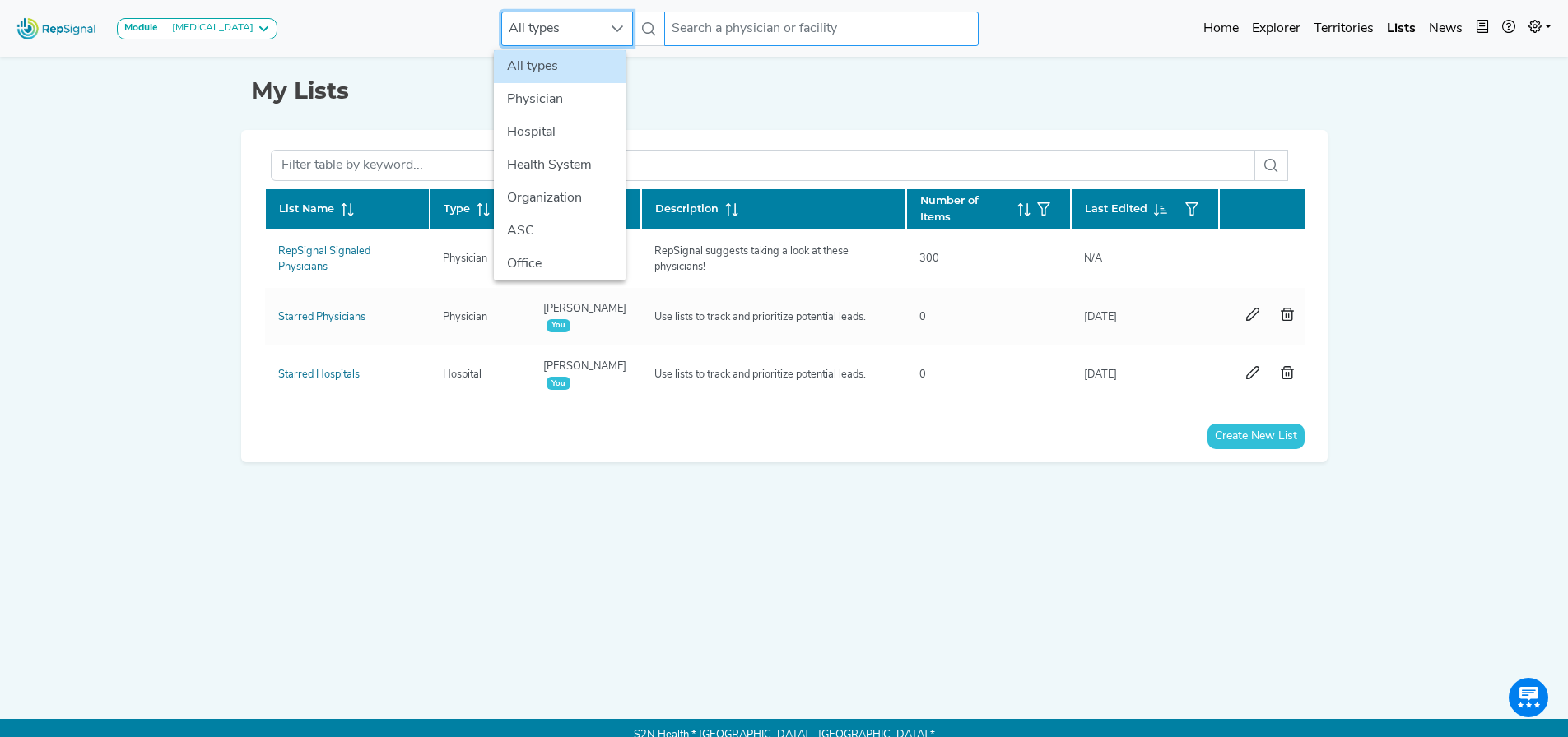
click at [38, 23] on img at bounding box center [57, 28] width 94 height 36
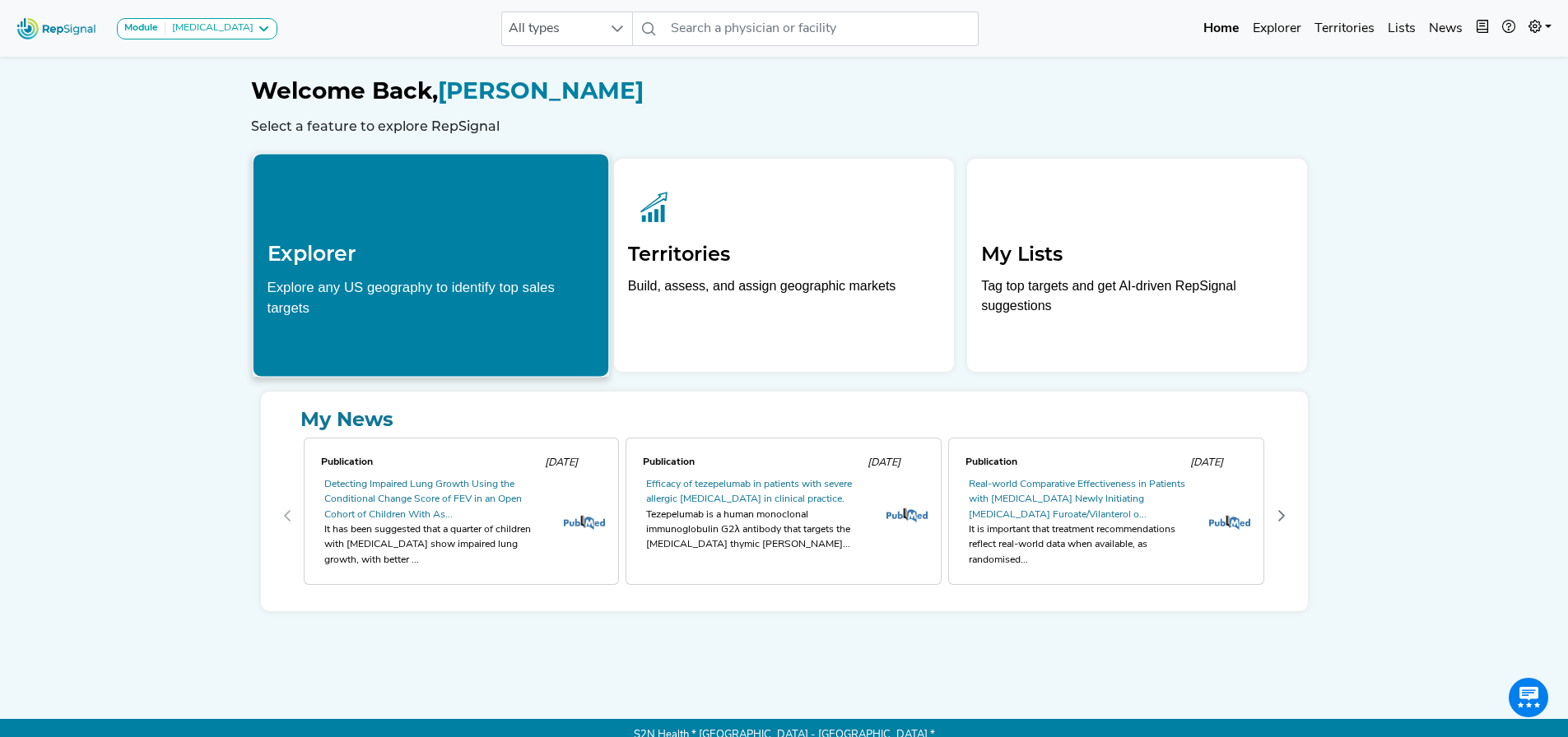
click at [382, 218] on div at bounding box center [431, 204] width 328 height 73
